Goal: Task Accomplishment & Management: Manage account settings

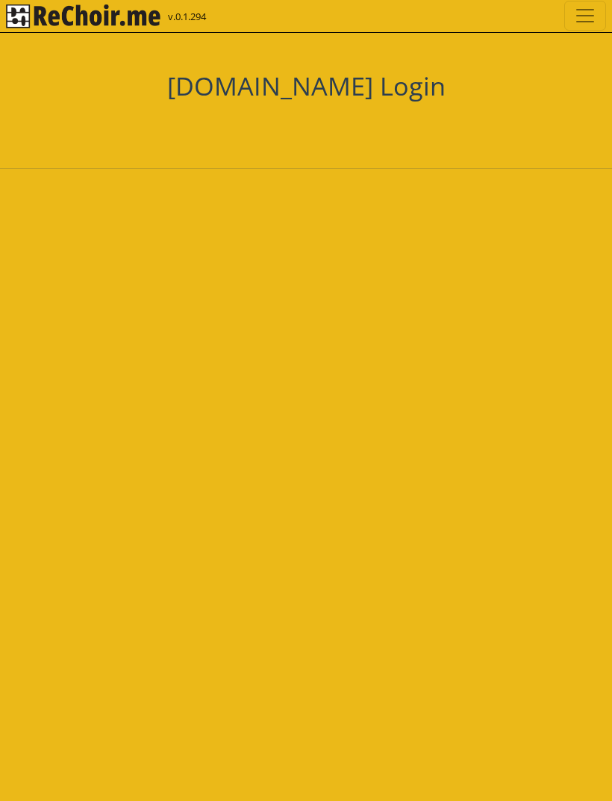
click at [217, 116] on div "Zaloguj się przez Google. Otwiera się w nowej karcie" at bounding box center [276, 129] width 164 height 33
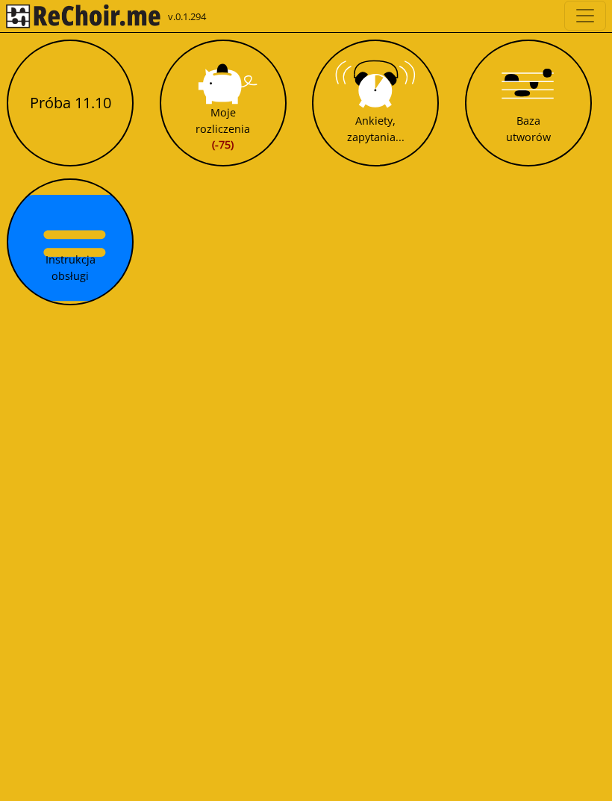
click at [66, 110] on button "Próba 11.10" at bounding box center [70, 103] width 127 height 127
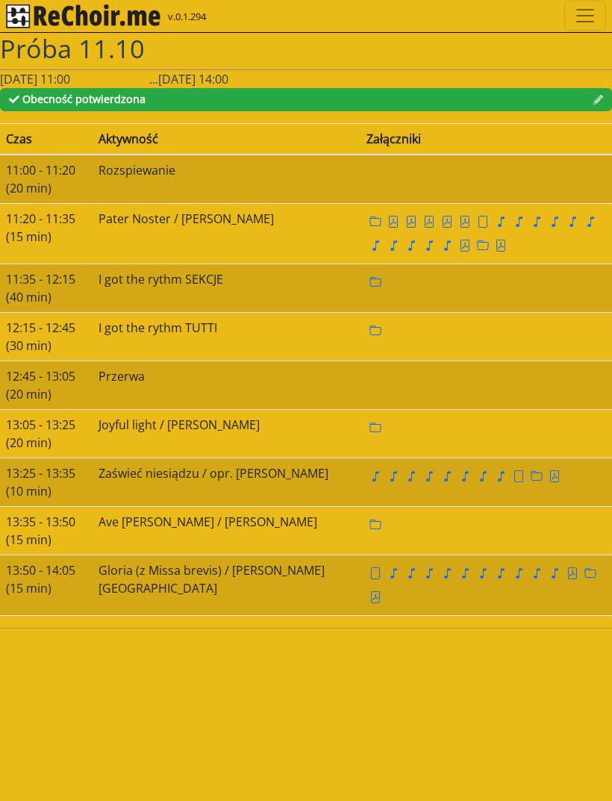
click at [361, 420] on td at bounding box center [487, 433] width 252 height 49
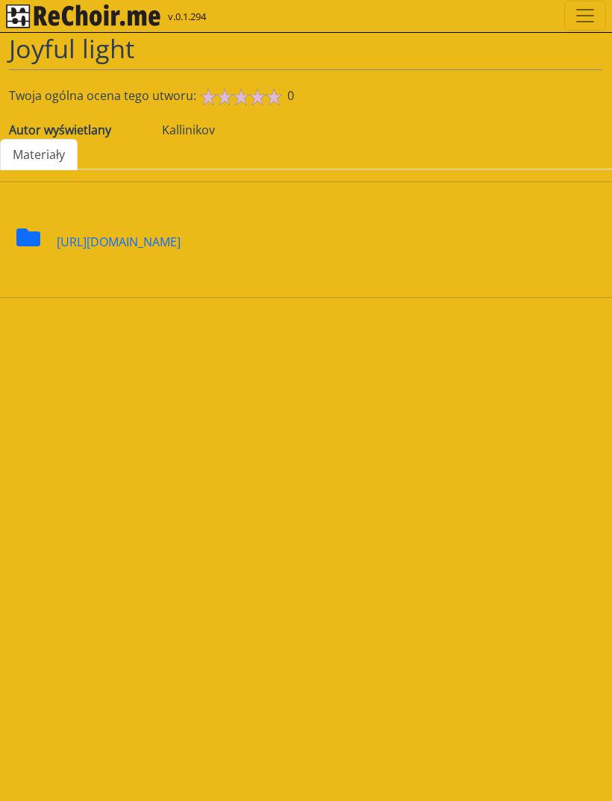
click at [39, 228] on icon at bounding box center [28, 237] width 24 height 18
click at [60, 251] on div "[URL][DOMAIN_NAME]" at bounding box center [119, 232] width 124 height 37
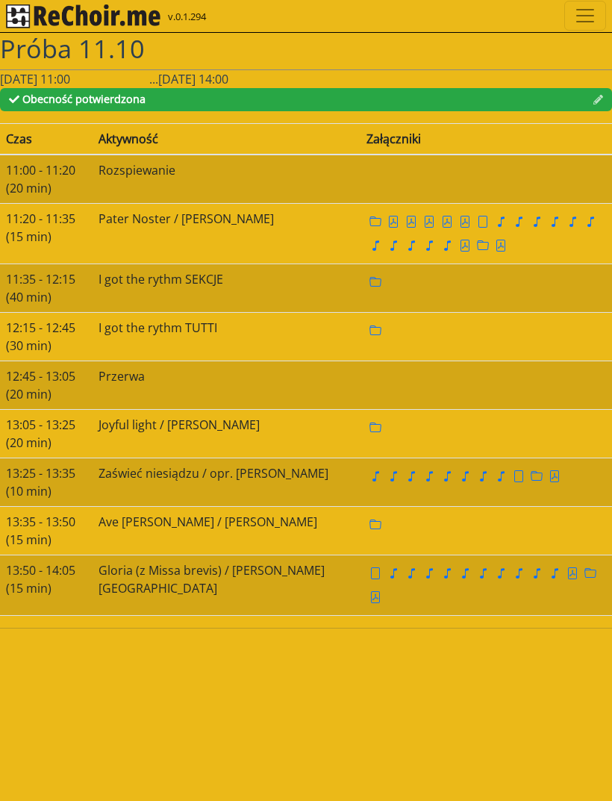
click at [122, 470] on td "Zaświeć niesiądzu / opr. [PERSON_NAME]" at bounding box center [227, 482] width 268 height 49
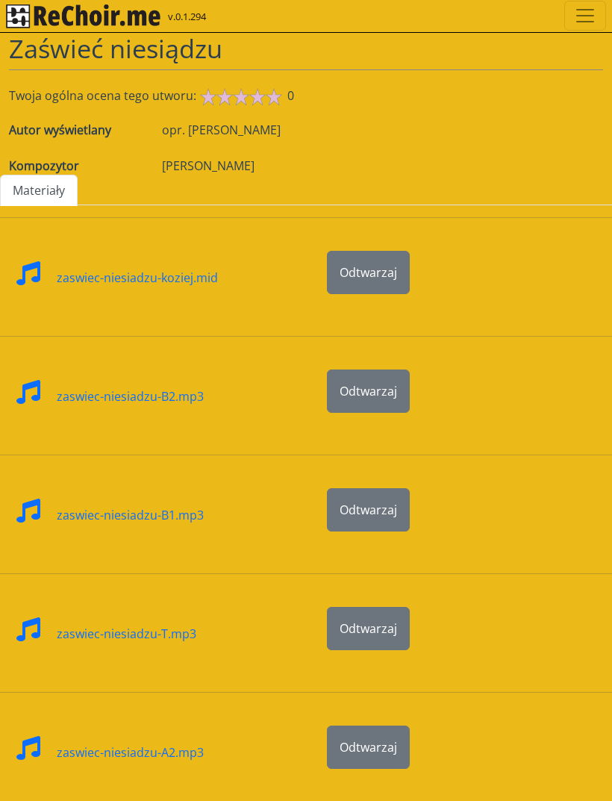
click at [35, 203] on link "Materiały" at bounding box center [39, 190] width 78 height 31
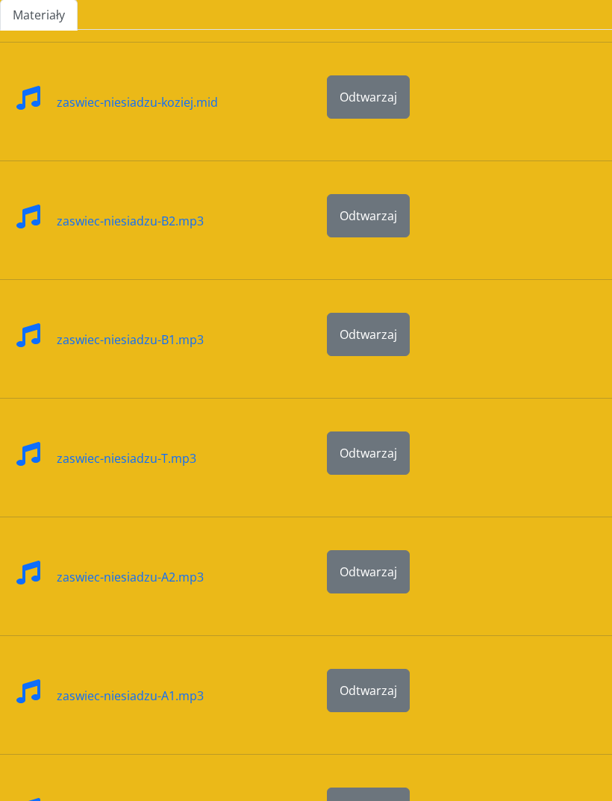
click at [35, 0] on html "v.0.1.294 [PERSON_NAME] [S1] Pobierz link do kalendarza [PERSON_NAME] niesiądzu…" at bounding box center [306, 588] width 612 height 1527
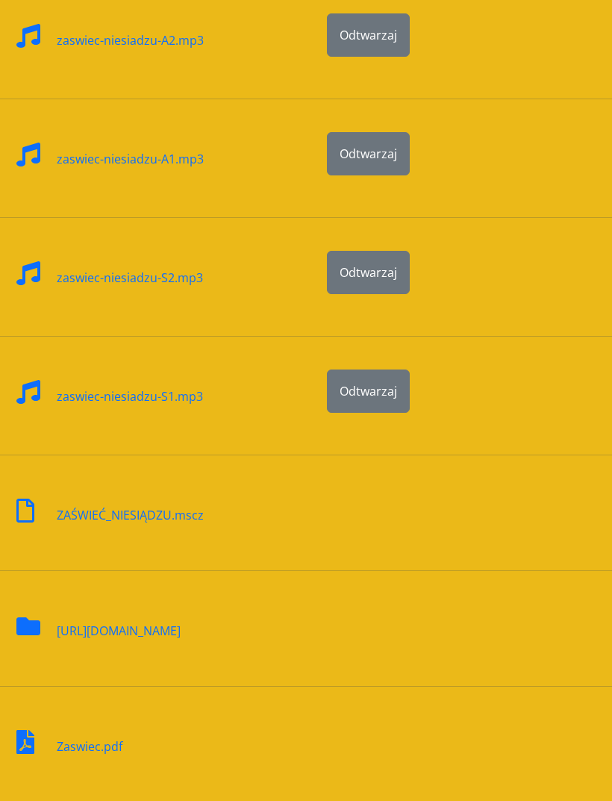
scroll to position [728, 0]
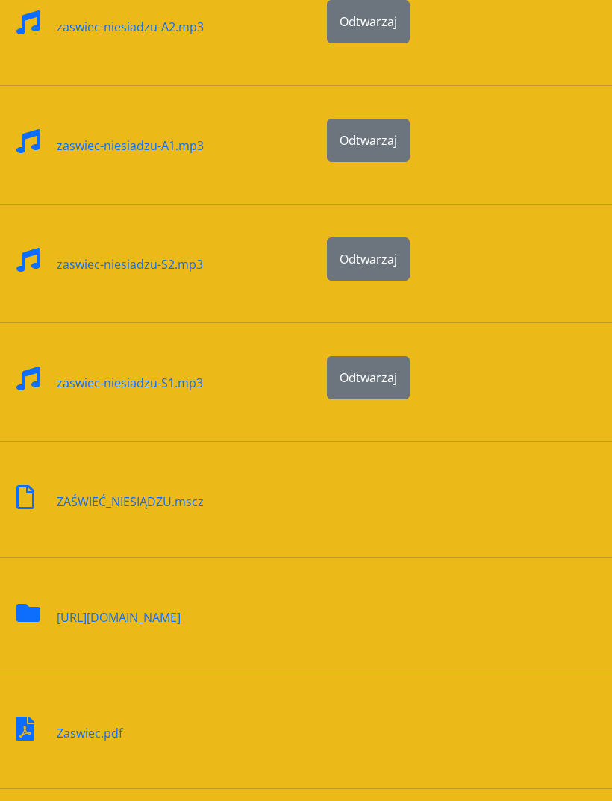
click at [57, 626] on div "[URL][DOMAIN_NAME]" at bounding box center [119, 608] width 124 height 37
click at [108, 626] on div "[URL][DOMAIN_NAME]" at bounding box center [119, 608] width 124 height 37
click at [60, 626] on div "[URL][DOMAIN_NAME]" at bounding box center [119, 608] width 124 height 37
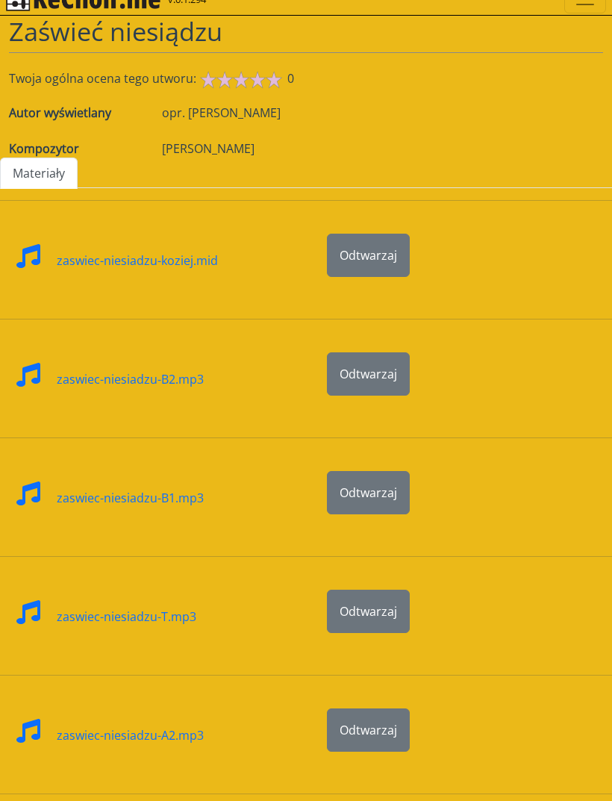
scroll to position [0, 0]
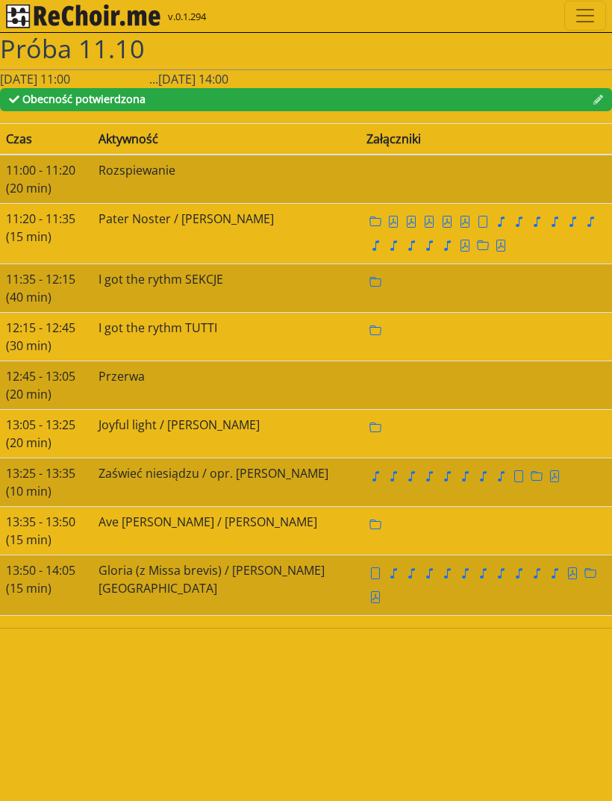
click at [227, 520] on td "Ave [PERSON_NAME] / [PERSON_NAME]" at bounding box center [227, 530] width 268 height 49
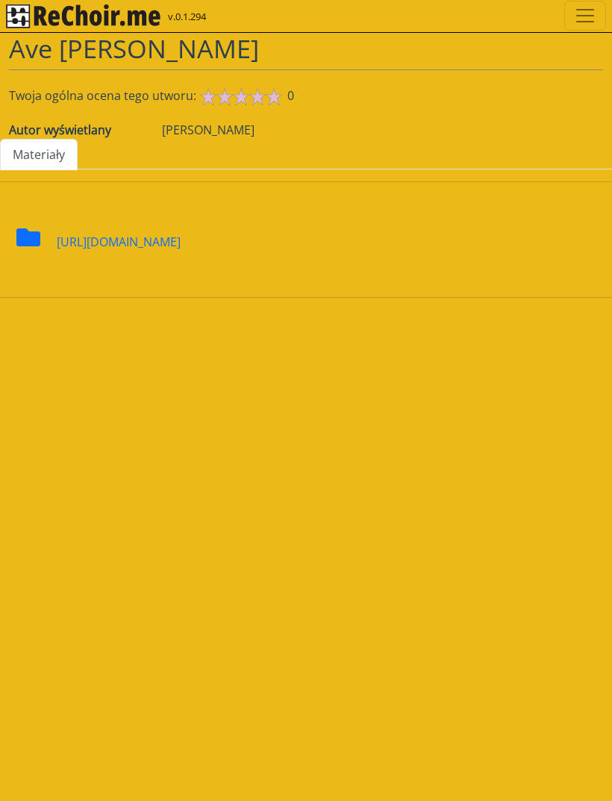
click at [181, 251] on div "[URL][DOMAIN_NAME]" at bounding box center [119, 232] width 124 height 37
click at [131, 251] on div "[URL][DOMAIN_NAME]" at bounding box center [119, 232] width 124 height 37
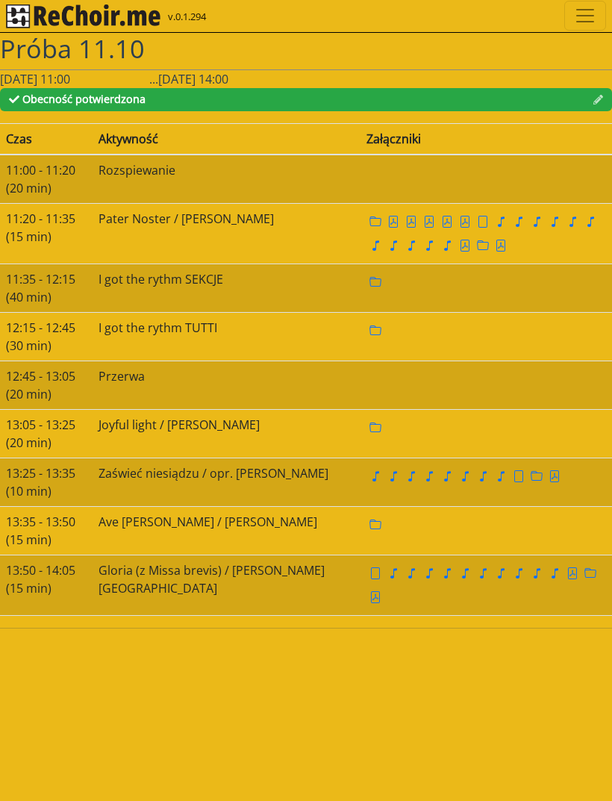
click at [175, 571] on td "Gloria (z Missa brevis) / [PERSON_NAME][GEOGRAPHIC_DATA]" at bounding box center [227, 585] width 268 height 60
click at [149, 581] on td "Gloria (z Missa brevis) / [PERSON_NAME][GEOGRAPHIC_DATA]" at bounding box center [227, 585] width 268 height 60
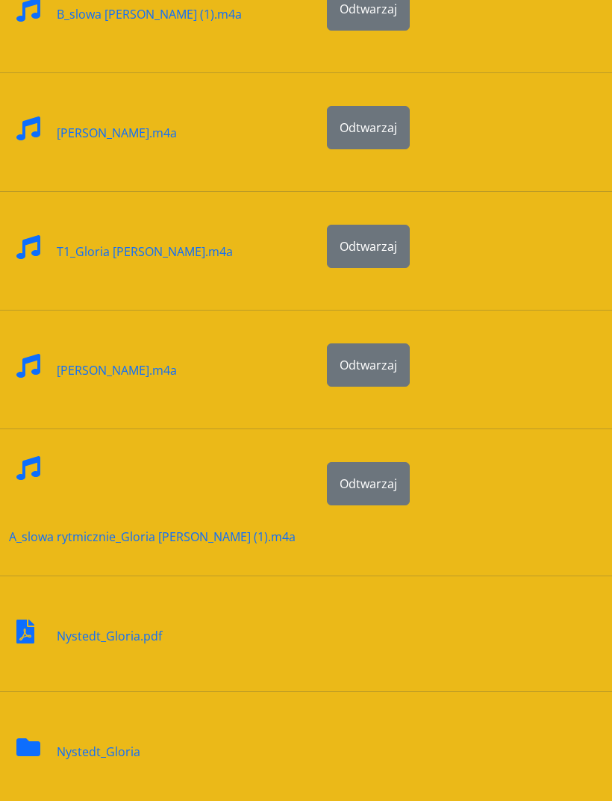
scroll to position [1086, 0]
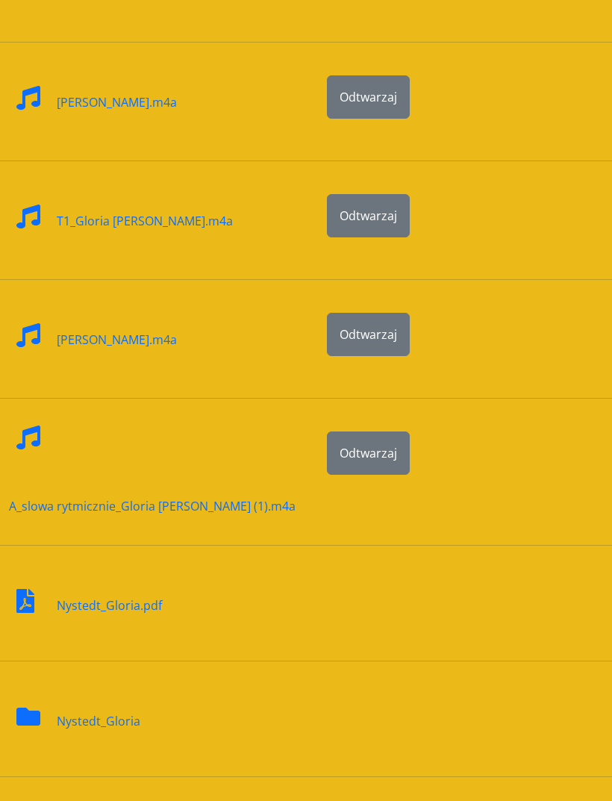
click at [37, 705] on icon at bounding box center [28, 717] width 24 height 24
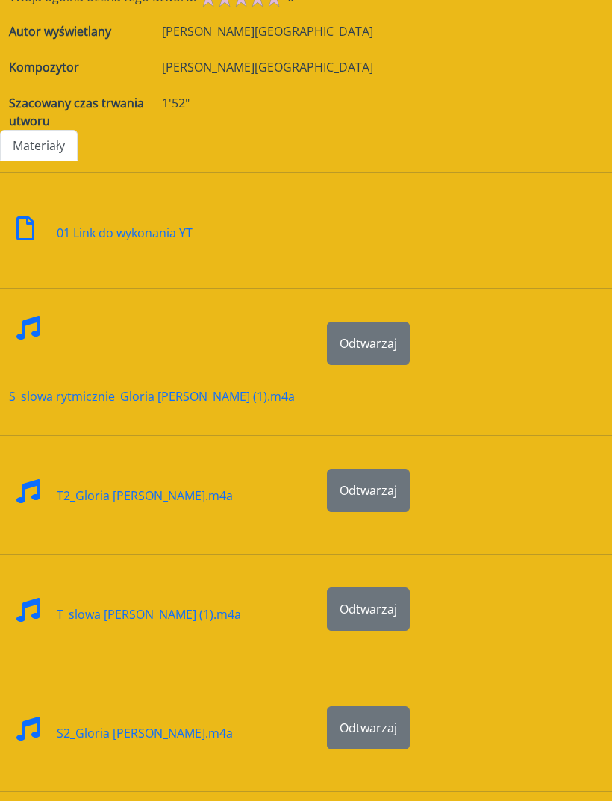
scroll to position [52, 0]
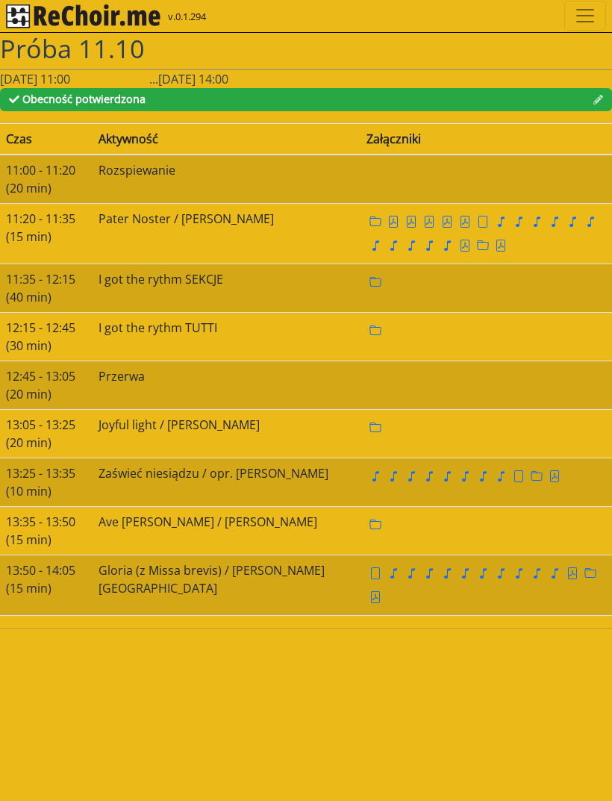
click at [588, 19] on span "Toggle navigation" at bounding box center [585, 15] width 22 height 22
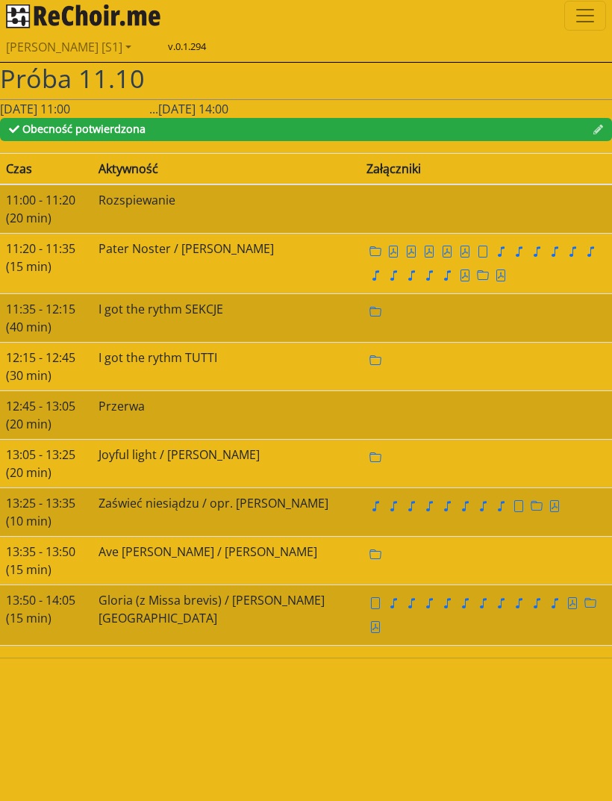
click at [58, 54] on link "[PERSON_NAME] [S1]" at bounding box center [306, 47] width 600 height 30
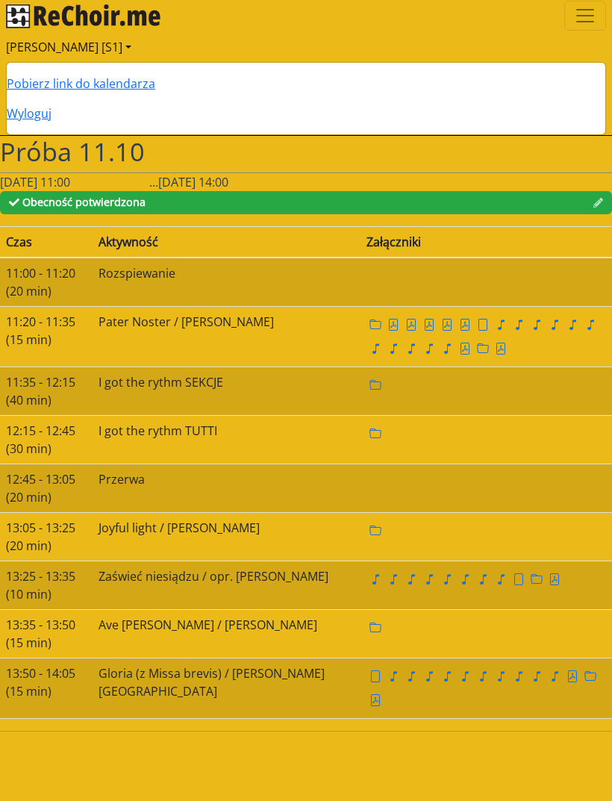
click at [75, 44] on link "[PERSON_NAME] [S1]" at bounding box center [306, 47] width 600 height 30
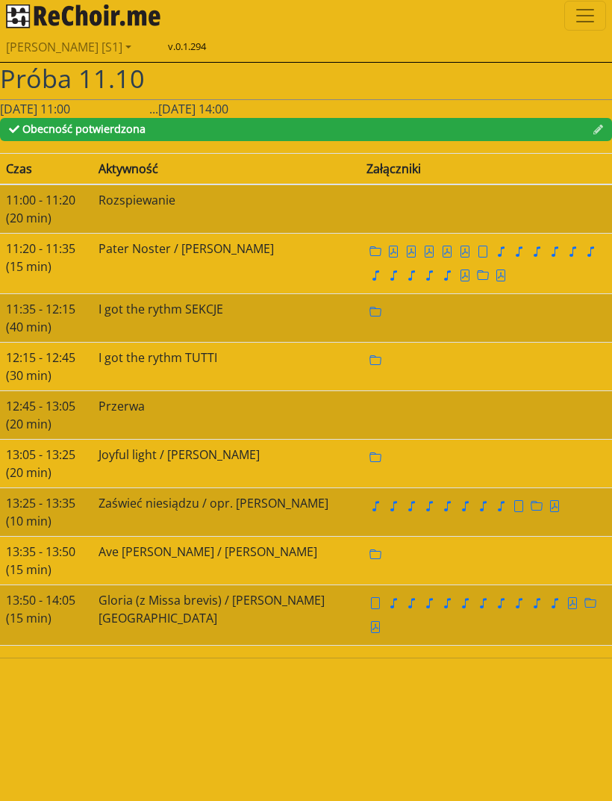
click at [587, 14] on span "Toggle navigation" at bounding box center [585, 15] width 22 height 22
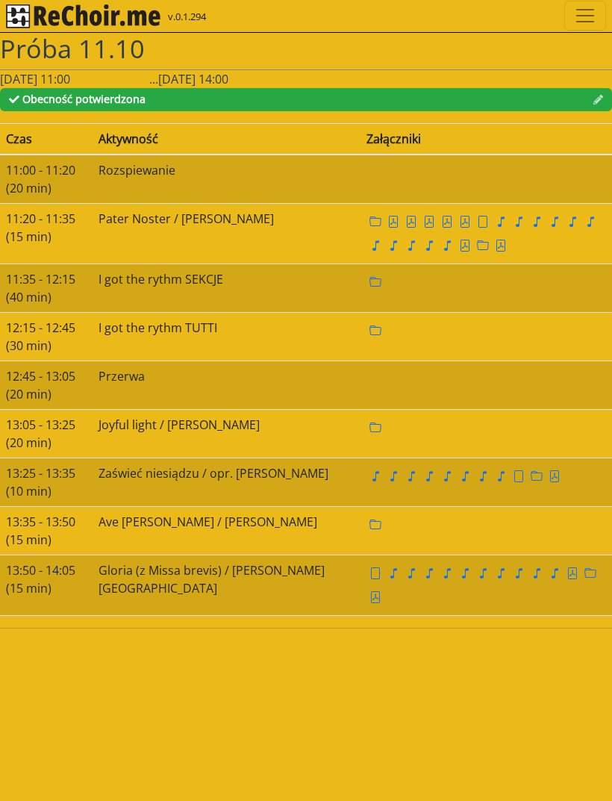
click at [84, 22] on img "rekłajer mi" at bounding box center [83, 16] width 155 height 24
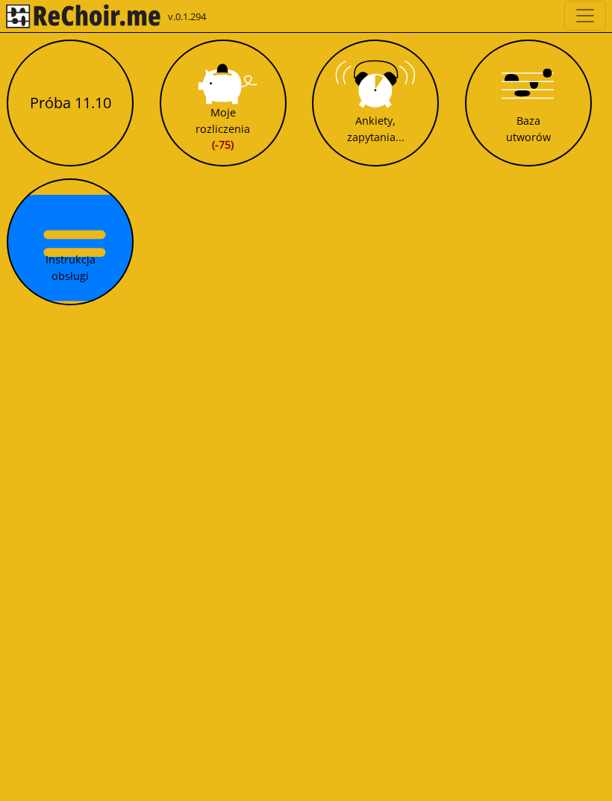
click at [213, 114] on div "Moje rozliczenia (-75)" at bounding box center [223, 129] width 55 height 49
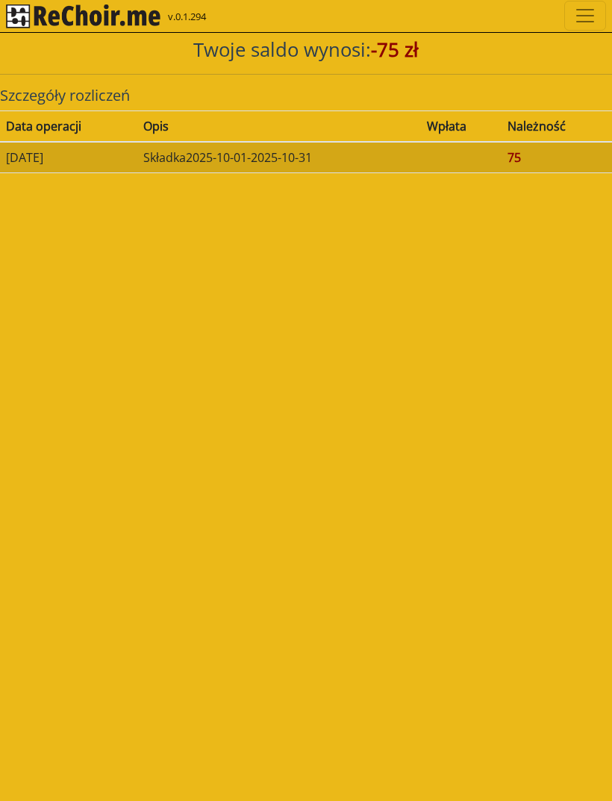
click at [586, 10] on span "Toggle navigation" at bounding box center [585, 15] width 22 height 22
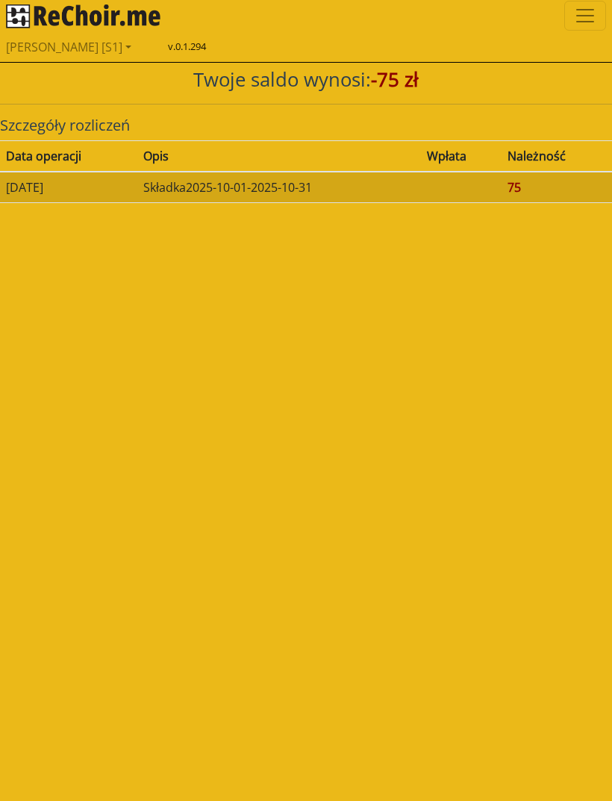
click at [582, 16] on span "Toggle navigation" at bounding box center [585, 15] width 22 height 22
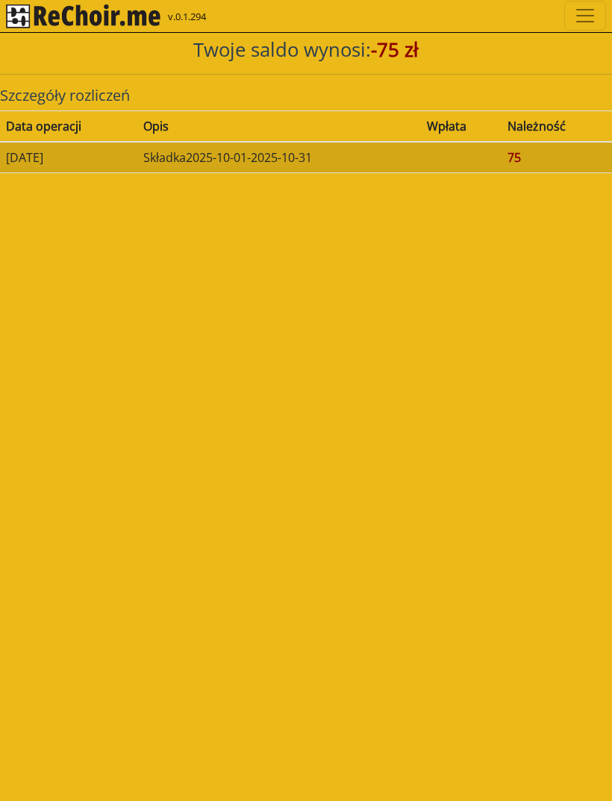
click at [63, 14] on img "rekłajer mi" at bounding box center [83, 16] width 155 height 24
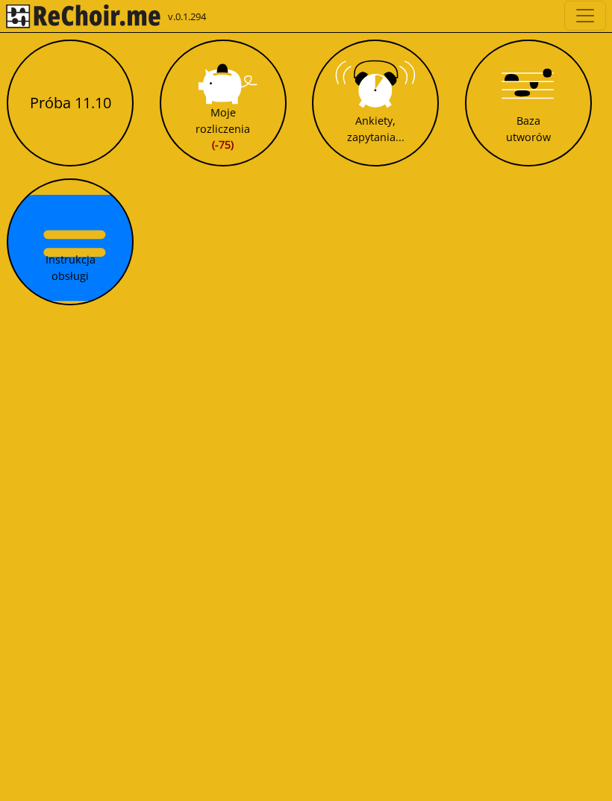
click at [405, 95] on button "Ankiety, zapytania..." at bounding box center [375, 103] width 127 height 127
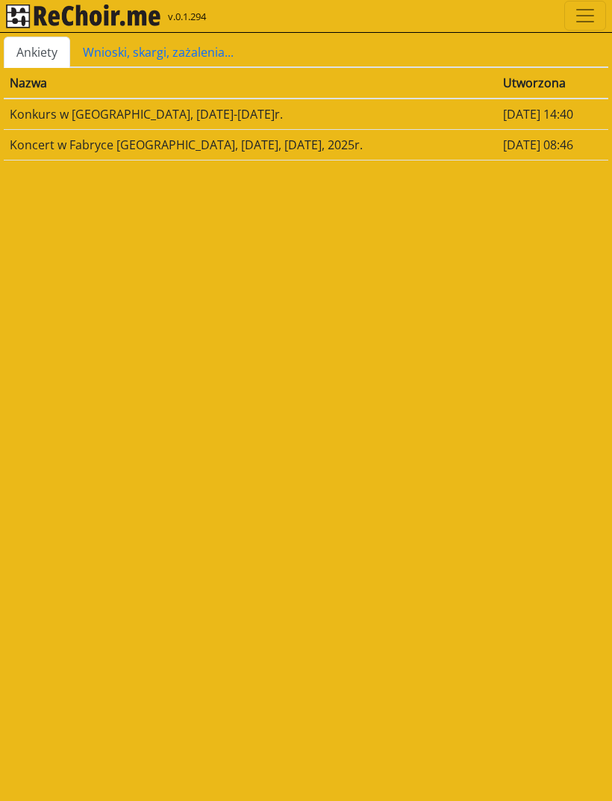
click at [57, 151] on td "Koncert w Fabryce [GEOGRAPHIC_DATA], [DATE], [DATE], 2025r." at bounding box center [251, 144] width 494 height 31
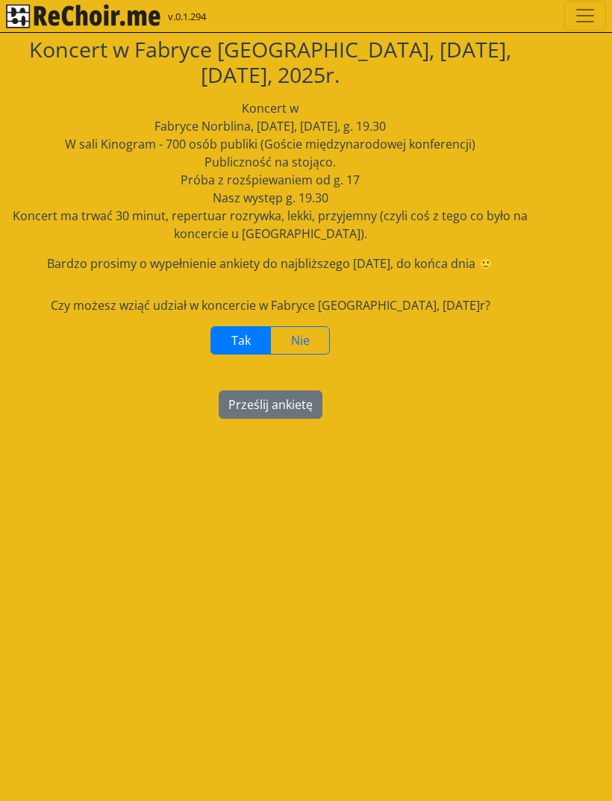
click at [68, 26] on img "rekłajer mi" at bounding box center [83, 16] width 155 height 24
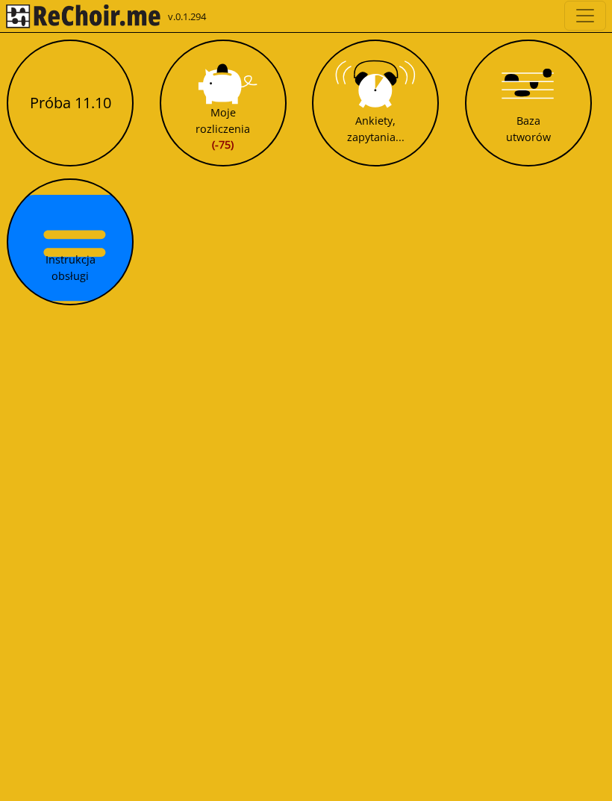
click at [80, 243] on button "Instrukcja obsługi" at bounding box center [70, 241] width 127 height 127
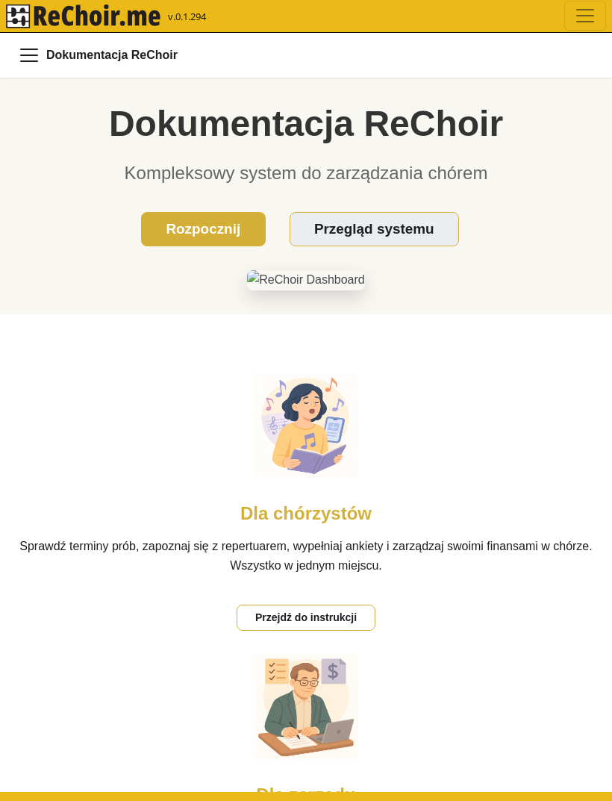
click at [61, 14] on img "rekłajer mi" at bounding box center [83, 16] width 155 height 24
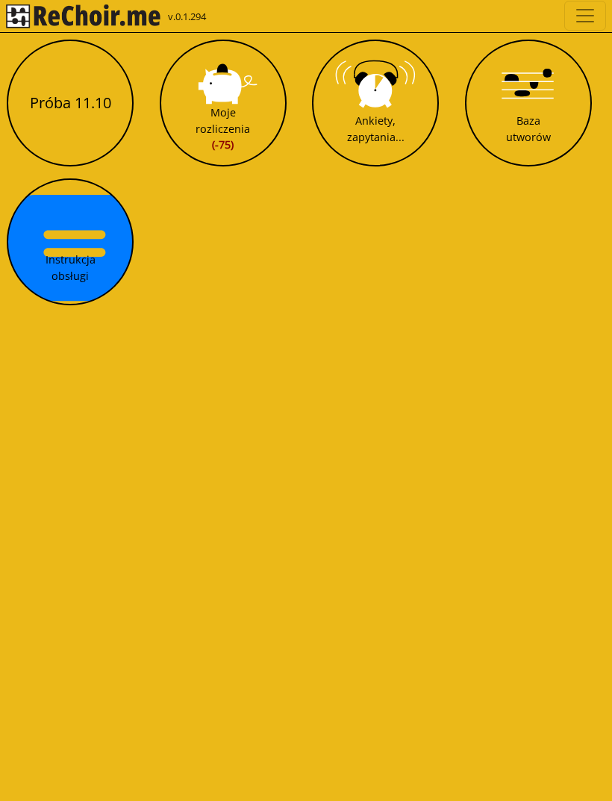
click at [586, 20] on span "Toggle navigation" at bounding box center [585, 15] width 22 height 22
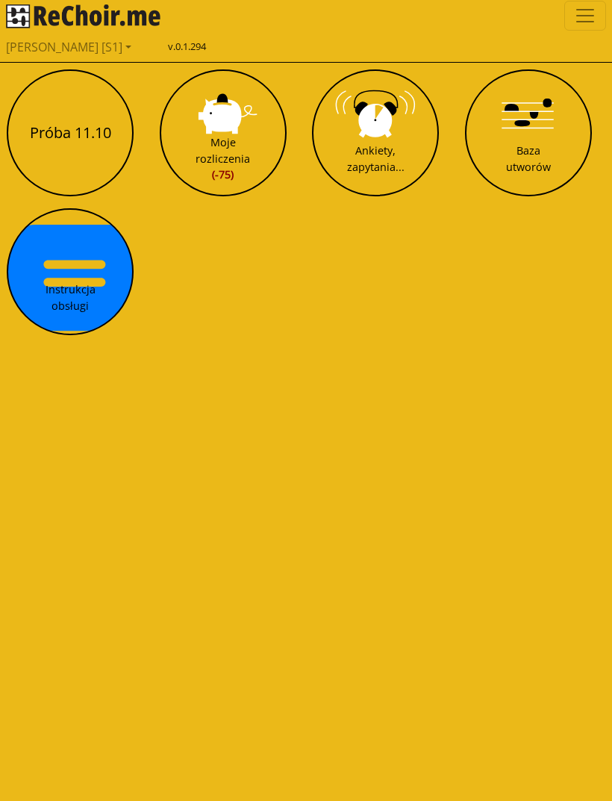
click at [84, 49] on link "[PERSON_NAME] [S1]" at bounding box center [306, 47] width 600 height 30
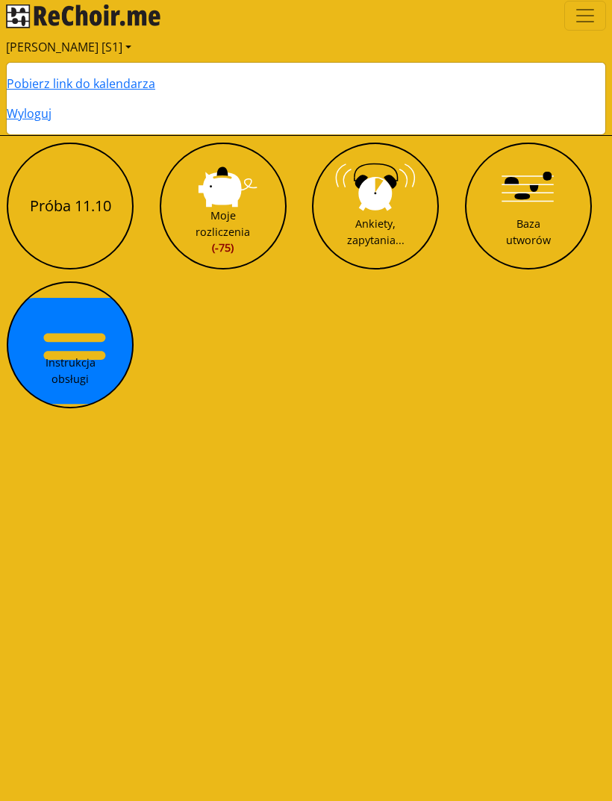
click at [276, 335] on div "Próba 11.10 Moje rozliczenia (-75) [GEOGRAPHIC_DATA], [GEOGRAPHIC_DATA]... Baza…" at bounding box center [305, 275] width 609 height 276
click at [228, 208] on button "Moje rozliczenia (-75)" at bounding box center [223, 206] width 127 height 127
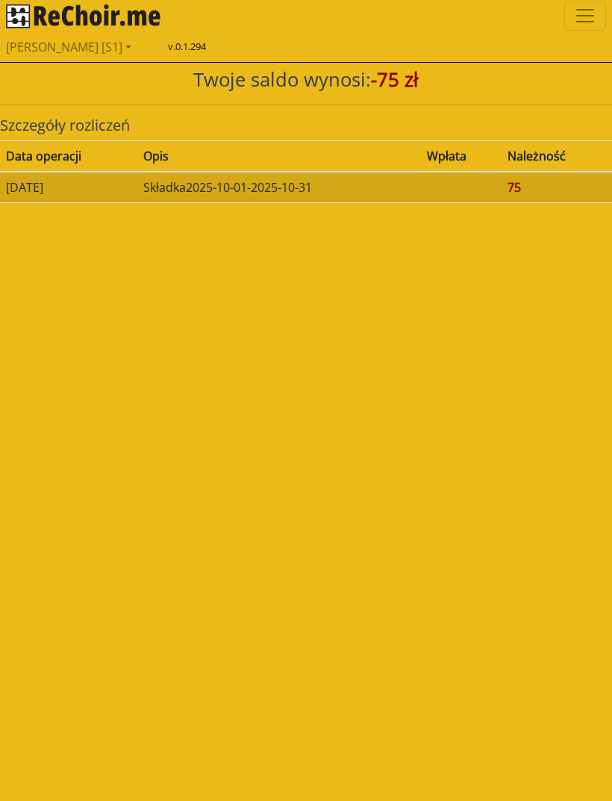
click at [529, 189] on td "75" at bounding box center [557, 187] width 111 height 31
click at [526, 183] on td "75" at bounding box center [557, 187] width 111 height 31
click at [52, 119] on h5 "Szczegóły rozliczeń" at bounding box center [306, 125] width 612 height 18
click at [592, 14] on span "Toggle navigation" at bounding box center [585, 15] width 22 height 22
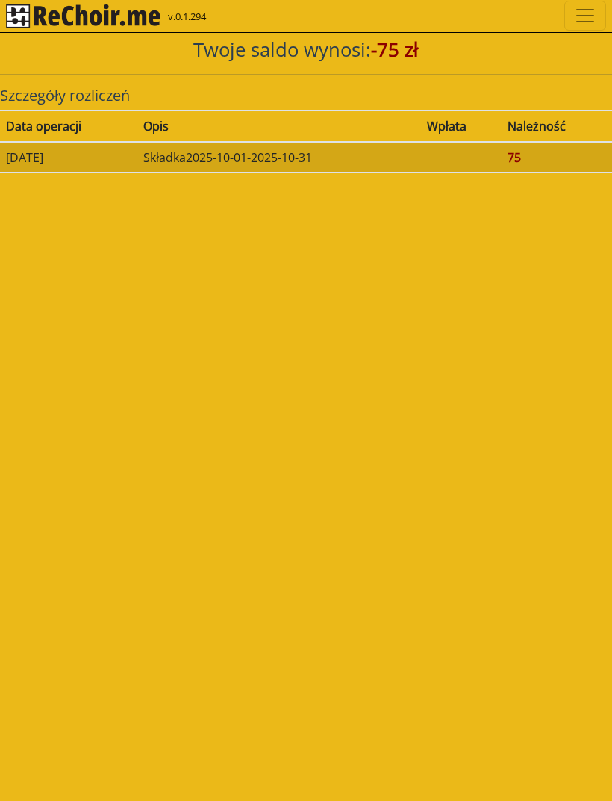
click at [590, 10] on span "Toggle navigation" at bounding box center [585, 15] width 22 height 22
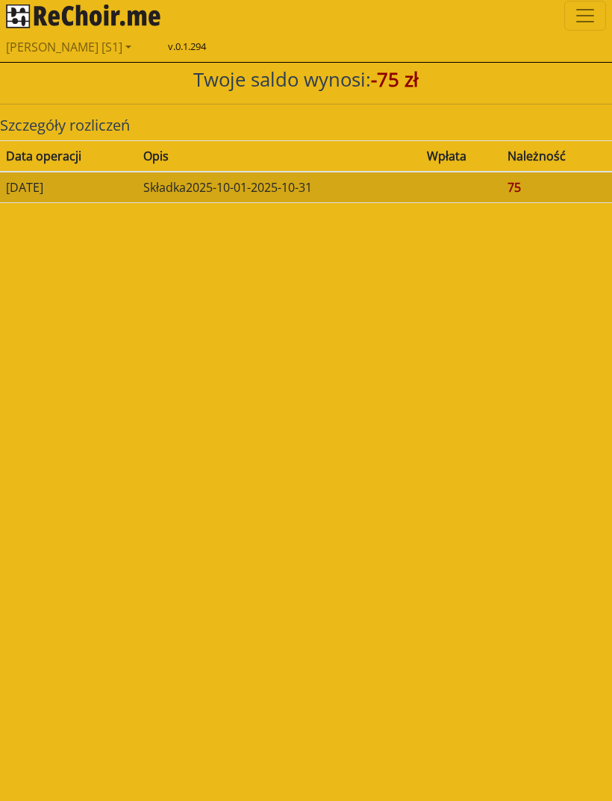
click at [596, 14] on span "Toggle navigation" at bounding box center [585, 15] width 22 height 22
